Goal: Transaction & Acquisition: Book appointment/travel/reservation

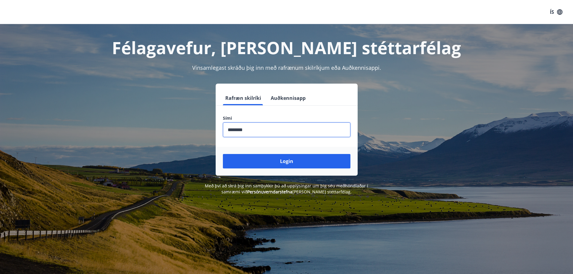
click at [290, 130] on input "phone" at bounding box center [287, 129] width 128 height 15
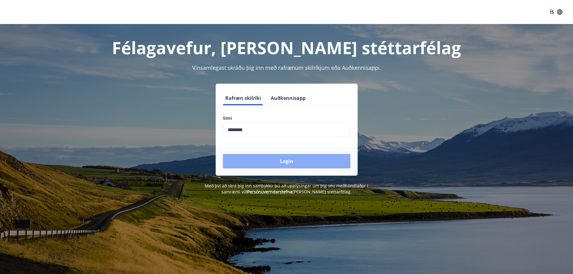
click at [290, 160] on button "Login" at bounding box center [287, 161] width 128 height 14
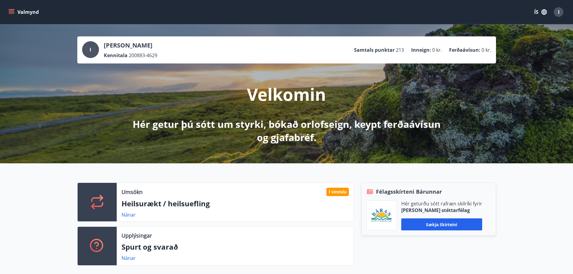
click at [13, 10] on icon "menu" at bounding box center [11, 12] width 6 height 6
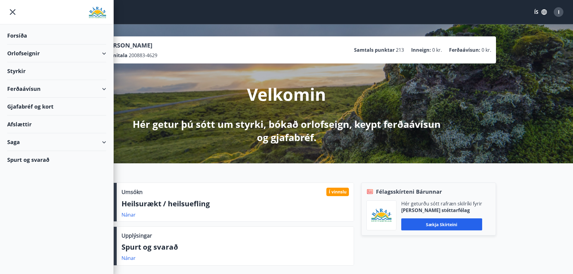
click at [45, 51] on div "Orlofseignir" at bounding box center [56, 54] width 99 height 18
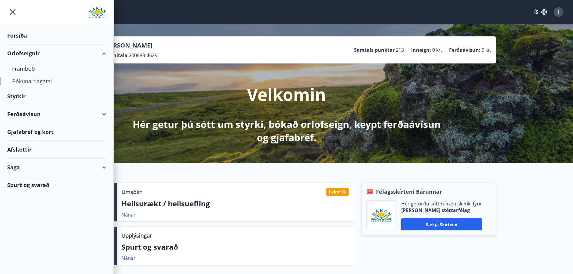
click at [29, 82] on div "Bókunardagatal" at bounding box center [56, 81] width 89 height 13
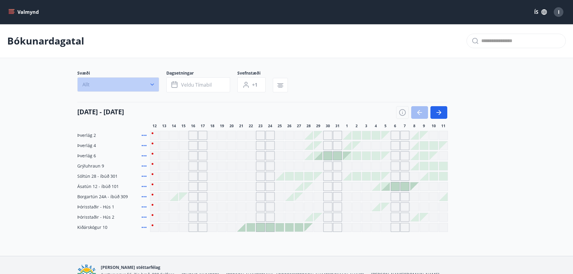
click at [155, 87] on button "Allt" at bounding box center [118, 84] width 82 height 14
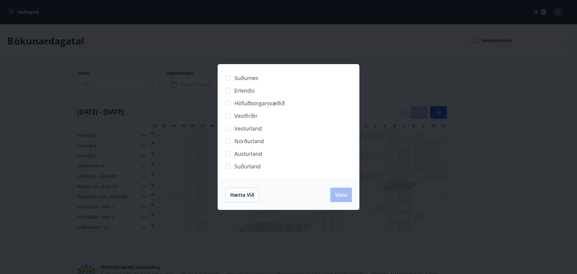
click at [212, 48] on div "Suðurnes Erlendis Höfuðborgarsvæðið Vestfirðir Vesturland Norðurland Austurland…" at bounding box center [288, 137] width 577 height 274
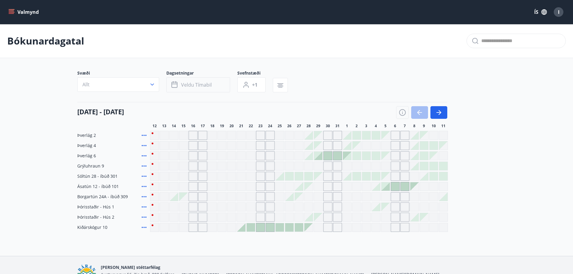
click at [215, 87] on button "Veldu tímabil" at bounding box center [198, 84] width 64 height 15
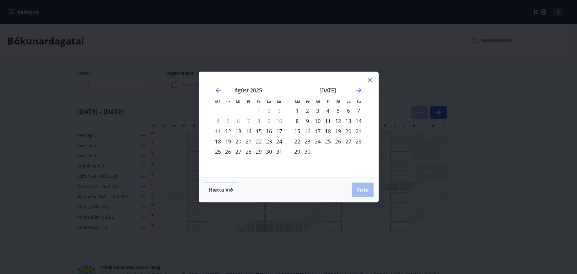
click at [341, 132] on div "19" at bounding box center [338, 131] width 10 height 10
click at [300, 142] on div "22" at bounding box center [297, 141] width 10 height 10
click at [362, 193] on span "Vista" at bounding box center [363, 189] width 12 height 7
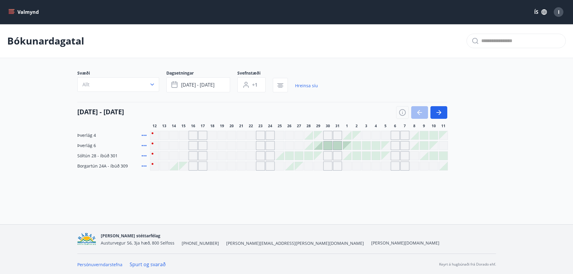
scroll to position [1, 0]
click at [14, 12] on icon "menu" at bounding box center [12, 12] width 7 height 1
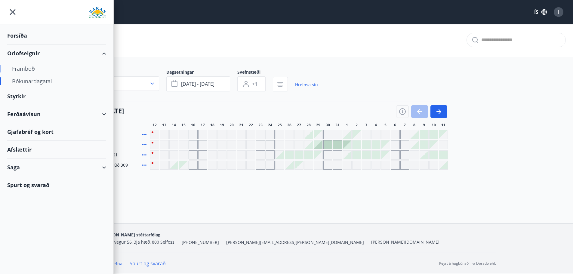
click at [28, 69] on div "Framboð" at bounding box center [56, 68] width 89 height 13
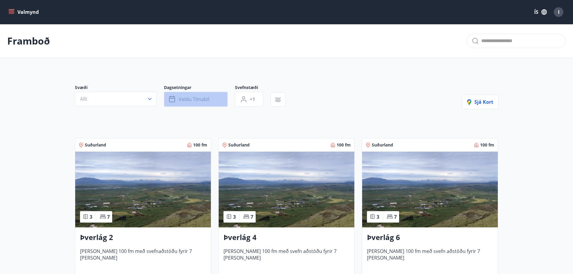
click at [198, 97] on span "Veldu tímabil" at bounding box center [194, 99] width 31 height 7
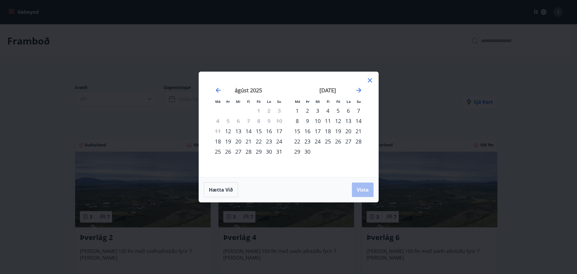
click at [337, 128] on div "19" at bounding box center [338, 131] width 10 height 10
click at [301, 140] on div "22" at bounding box center [297, 141] width 10 height 10
click at [362, 189] on span "Vista" at bounding box center [363, 189] width 12 height 7
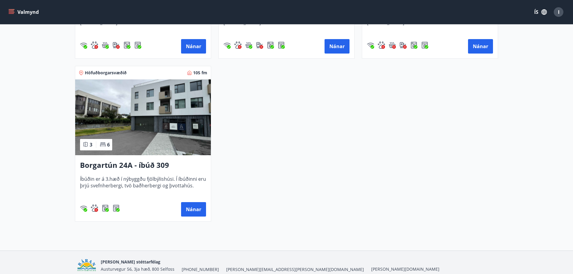
scroll to position [241, 0]
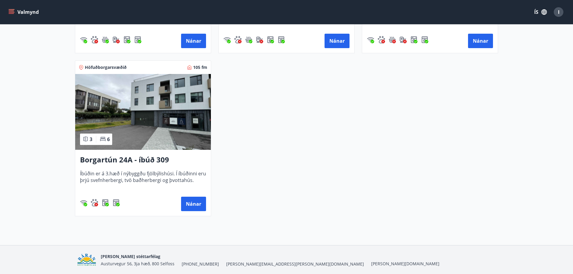
click at [151, 157] on h3 "Borgartún 24A - íbúð 309" at bounding box center [143, 160] width 126 height 11
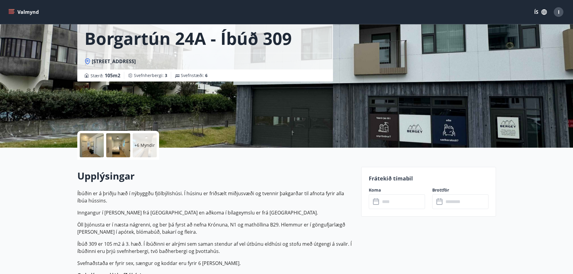
scroll to position [60, 0]
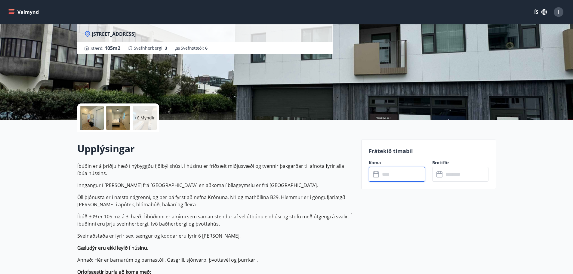
click at [386, 171] on input "text" at bounding box center [402, 174] width 45 height 15
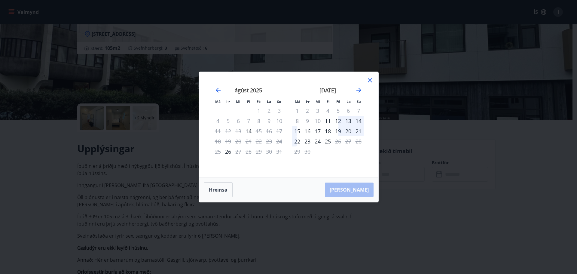
click at [340, 132] on div "19" at bounding box center [338, 131] width 10 height 10
click at [359, 132] on div "21" at bounding box center [359, 131] width 10 height 10
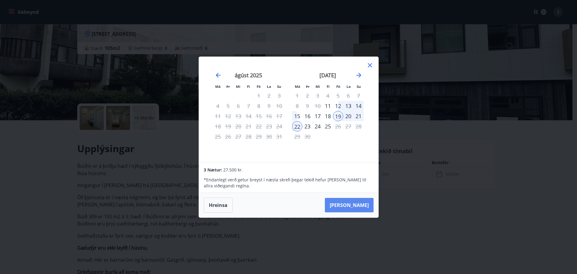
click at [361, 205] on button "Taka Frá" at bounding box center [349, 205] width 49 height 14
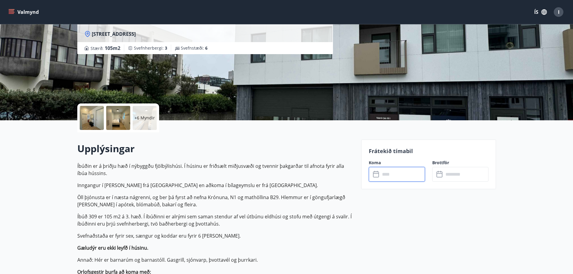
type input "******"
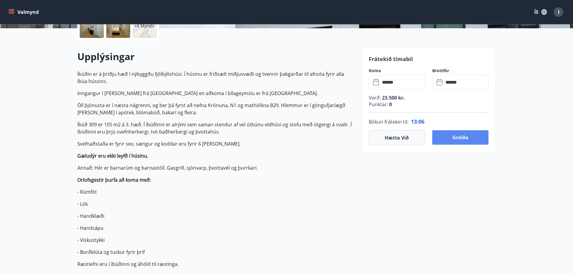
scroll to position [150, 0]
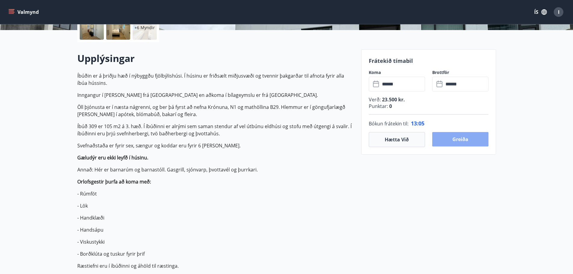
click at [469, 142] on button "Greiða" at bounding box center [460, 139] width 56 height 14
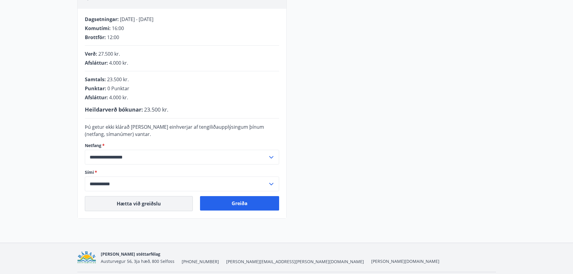
scroll to position [73, 0]
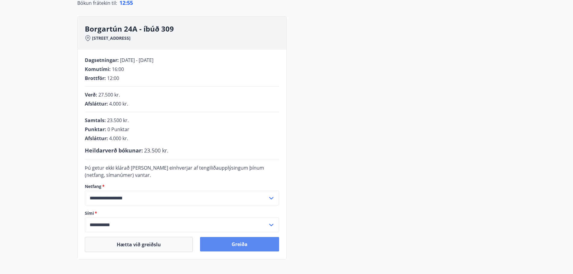
click at [249, 244] on button "Greiða" at bounding box center [239, 244] width 79 height 14
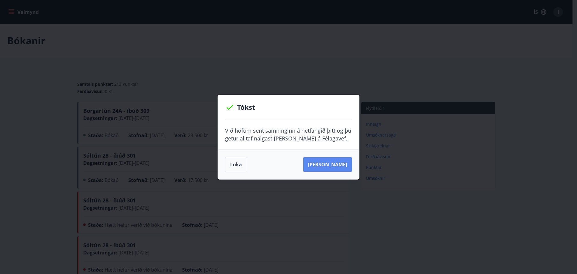
click at [326, 162] on button "[PERSON_NAME]" at bounding box center [327, 164] width 49 height 14
click at [239, 168] on button "Loka" at bounding box center [236, 164] width 22 height 15
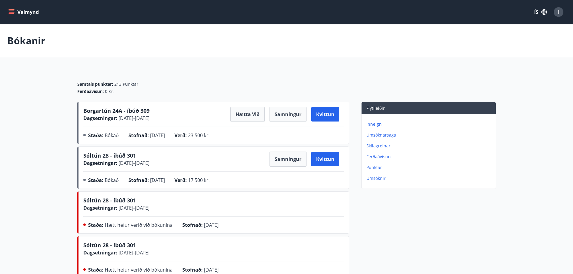
click at [556, 11] on div "I" at bounding box center [559, 12] width 10 height 10
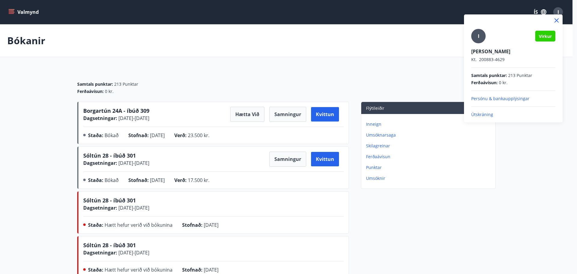
click at [422, 23] on div at bounding box center [288, 137] width 577 height 274
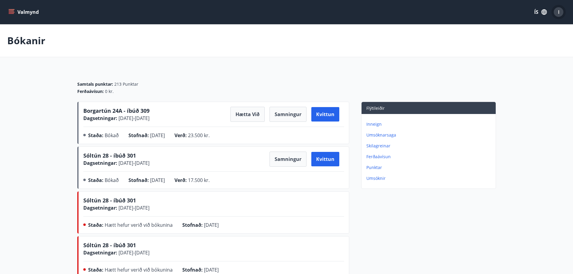
click at [557, 14] on div "I" at bounding box center [559, 12] width 10 height 10
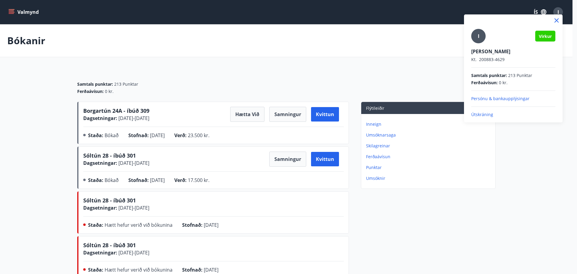
click at [485, 115] on p "Útskráning" at bounding box center [514, 115] width 84 height 6
